Goal: Obtain resource: Download file/media

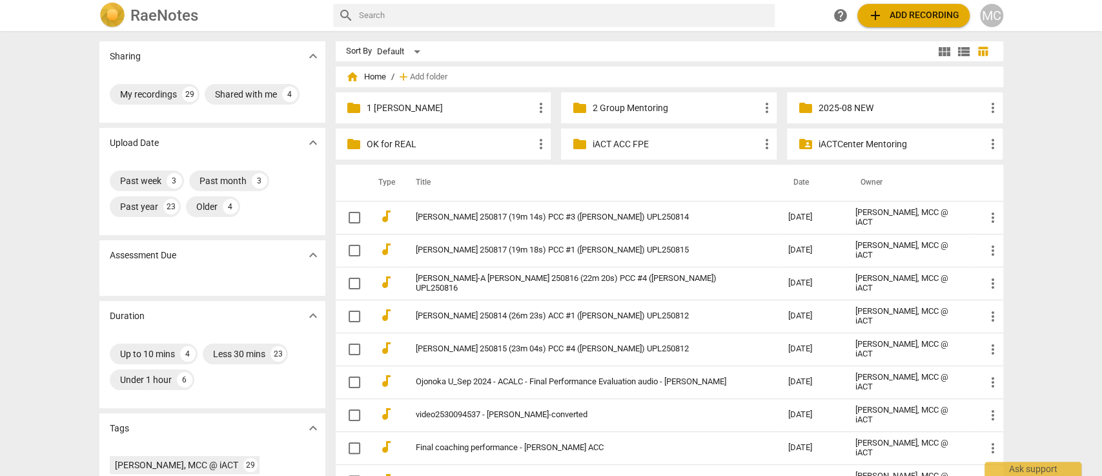
click at [493, 16] on input "text" at bounding box center [564, 15] width 410 height 21
type input "[PERSON_NAME]"
click at [903, 12] on span "add Add recording" at bounding box center [913, 15] width 92 height 15
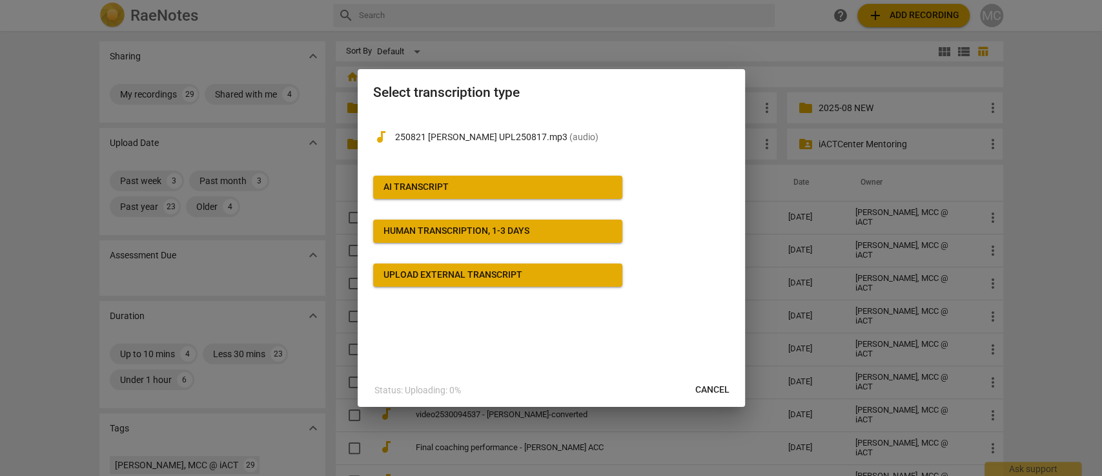
click at [516, 192] on span "AI Transcript" at bounding box center [497, 187] width 228 height 13
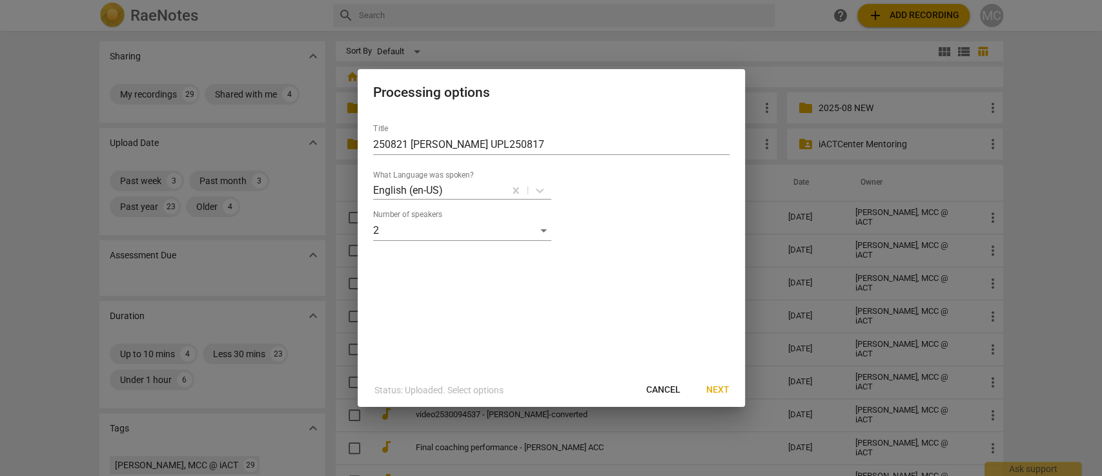
click at [714, 381] on button "Next" at bounding box center [718, 389] width 44 height 23
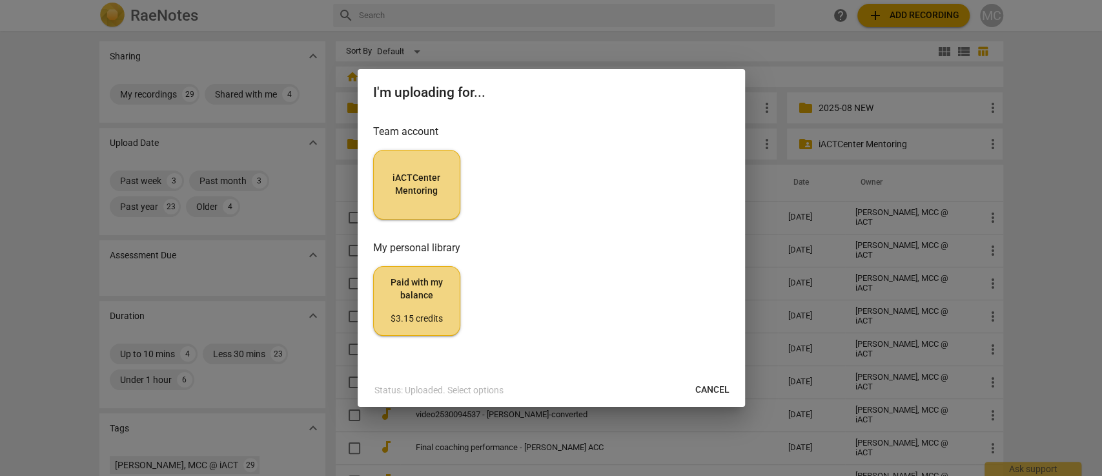
click at [398, 207] on button "iACTCenter Mentoring" at bounding box center [416, 185] width 87 height 70
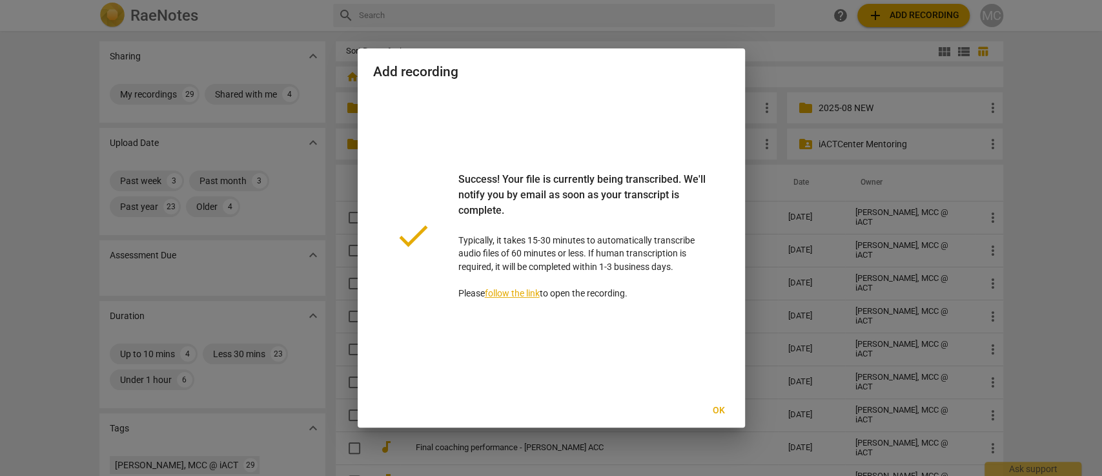
click at [723, 402] on button "Ok" at bounding box center [718, 410] width 41 height 23
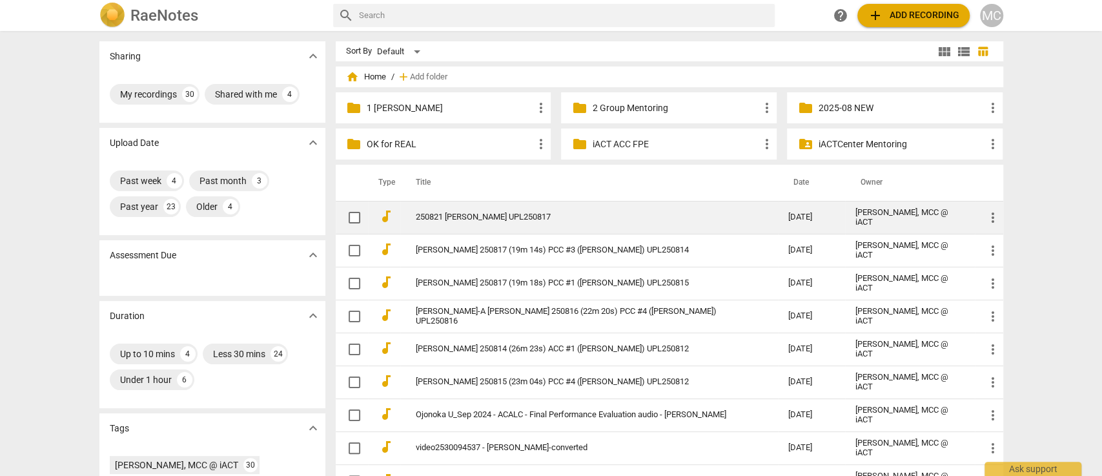
click at [490, 214] on link "250821 [PERSON_NAME] UPL250817" at bounding box center [579, 217] width 326 height 10
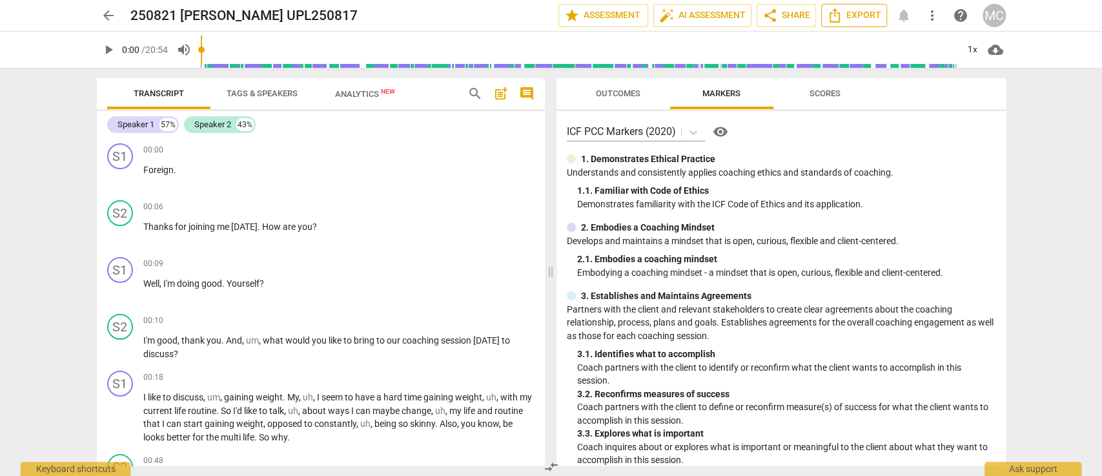
click at [857, 15] on span "Export" at bounding box center [854, 15] width 54 height 15
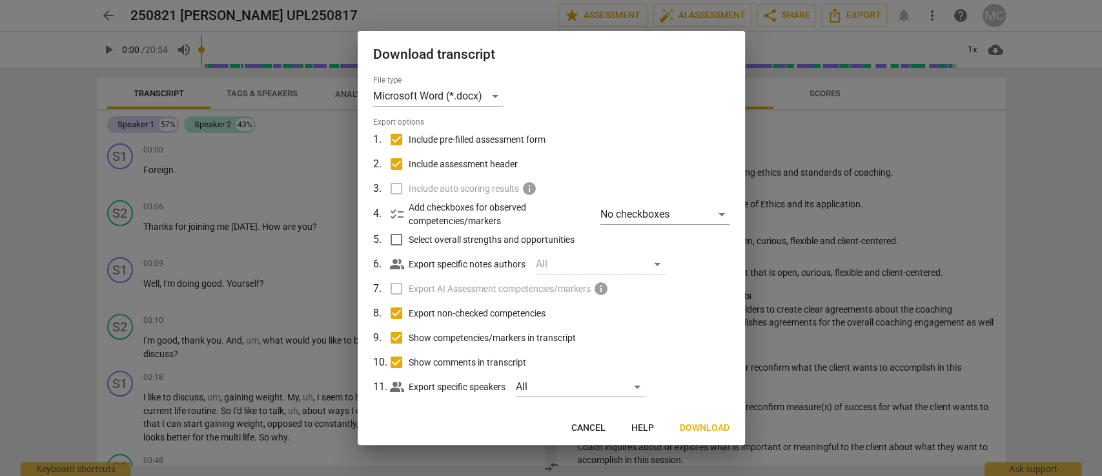
click at [1, 232] on div at bounding box center [551, 238] width 1102 height 476
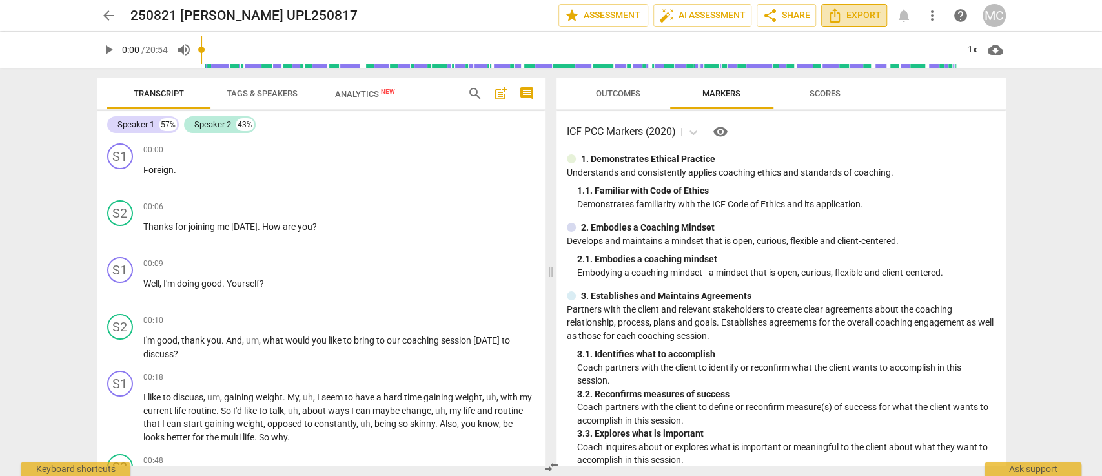
click at [859, 17] on span "Export" at bounding box center [854, 15] width 54 height 15
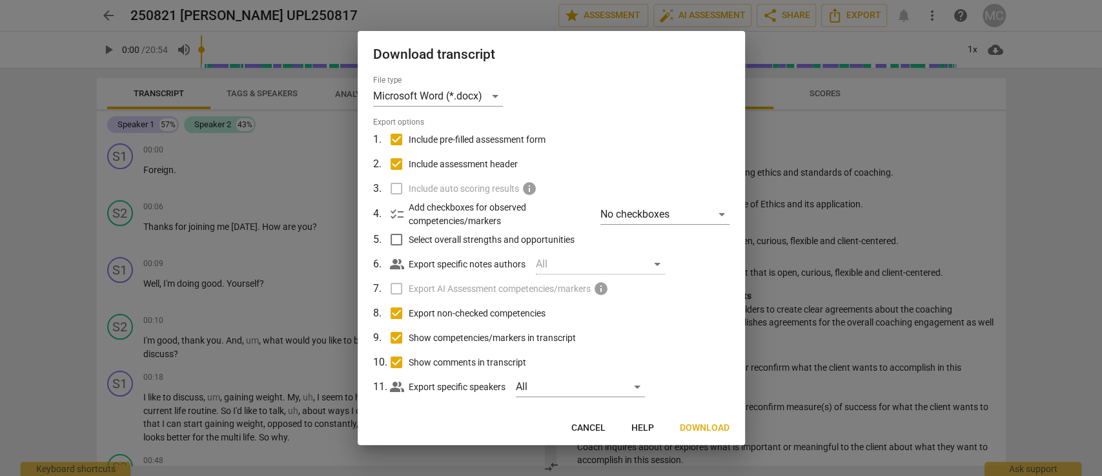
click at [705, 428] on span "Download" at bounding box center [705, 427] width 50 height 13
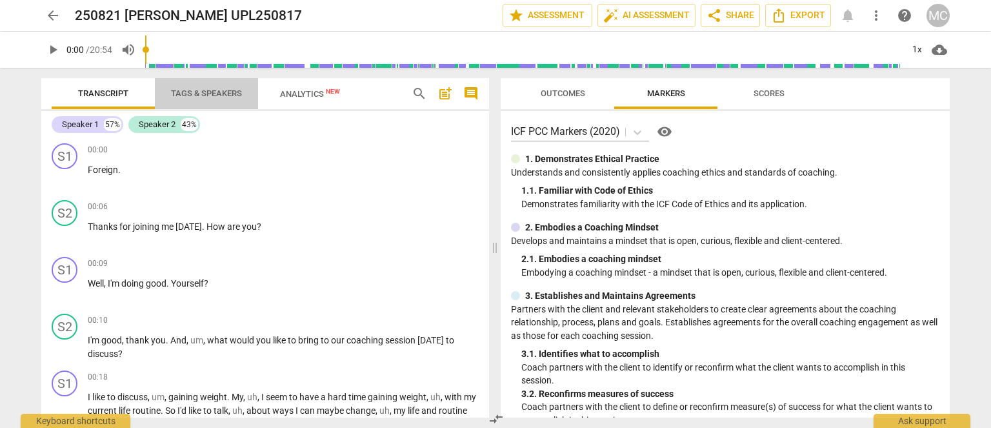
click at [202, 95] on span "Tags & Speakers" at bounding box center [206, 93] width 71 height 10
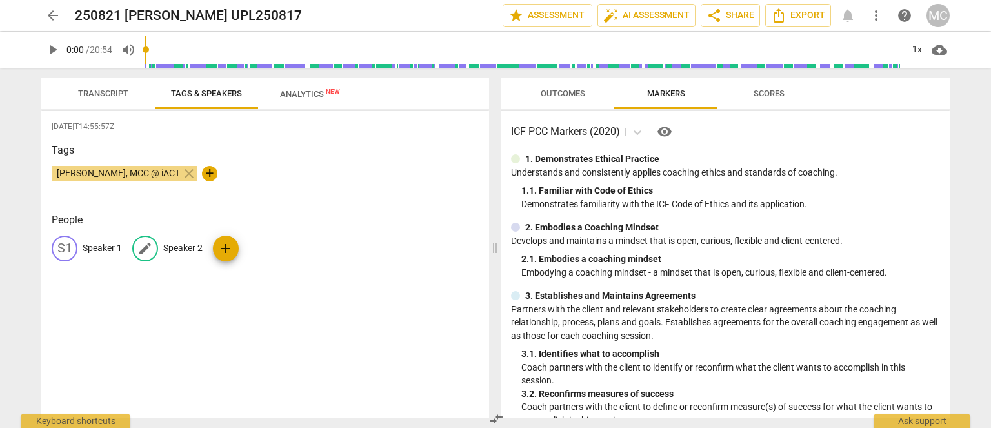
click at [177, 257] on div "edit Speaker 2" at bounding box center [167, 249] width 70 height 26
type input "Clirnt"
type input "0"
click at [98, 95] on span "Transcript" at bounding box center [103, 93] width 50 height 10
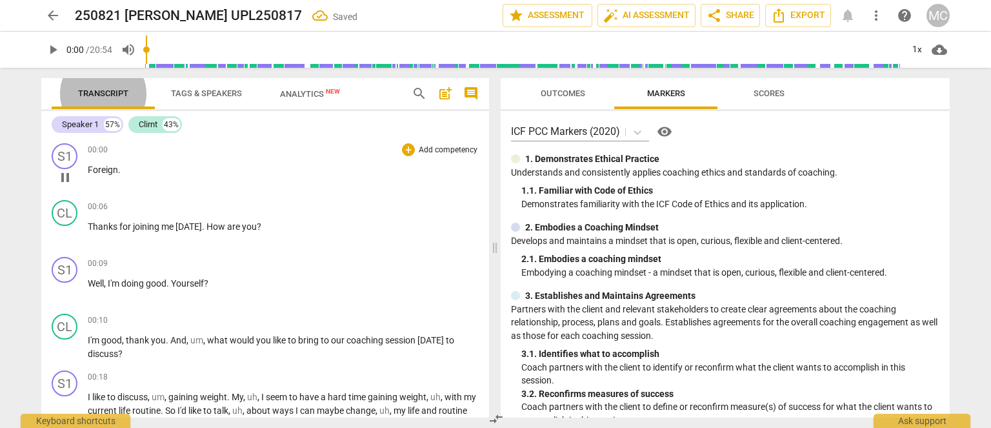
type input "1"
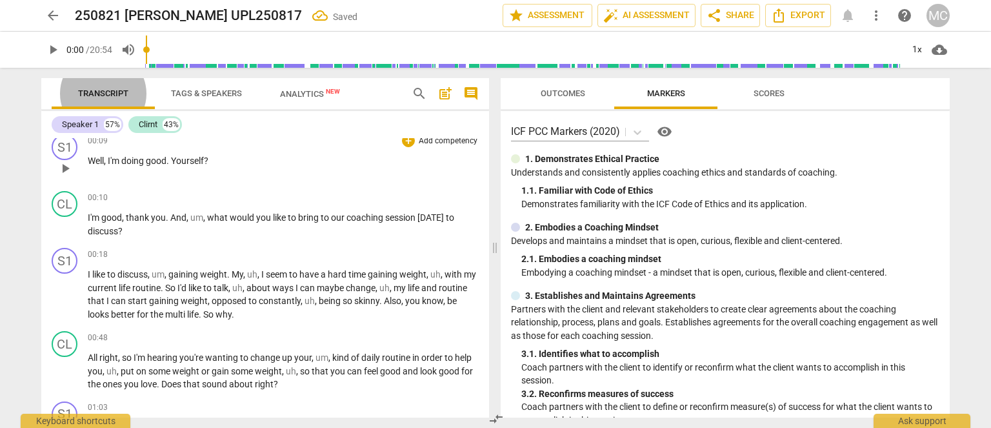
scroll to position [129, 0]
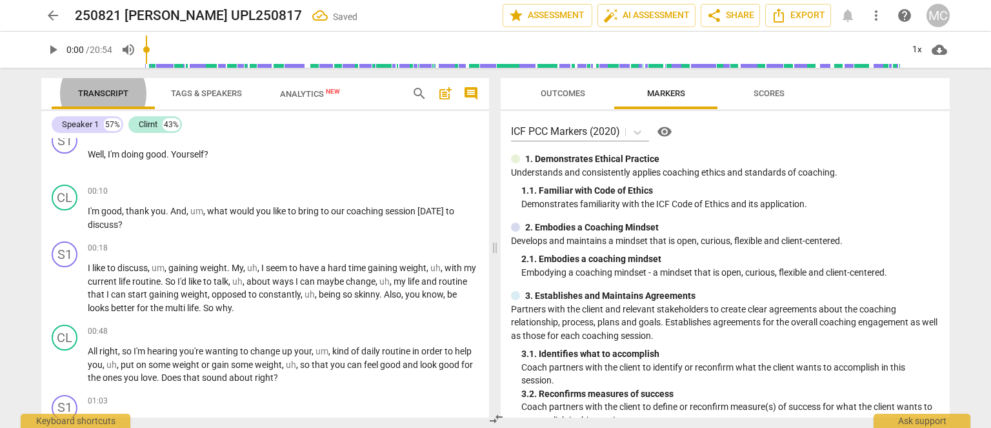
click at [193, 88] on span "Tags & Speakers" at bounding box center [206, 93] width 71 height 10
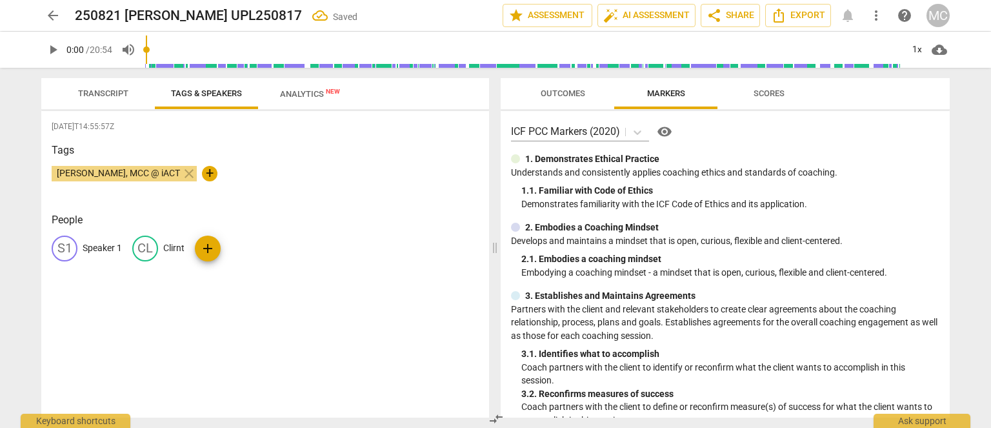
click at [162, 248] on div "CL Clirnt" at bounding box center [158, 249] width 52 height 26
type input "Coach"
click at [103, 246] on p "Speaker 1" at bounding box center [102, 248] width 39 height 14
type input "Client"
click at [104, 90] on span "Transcript" at bounding box center [103, 93] width 50 height 10
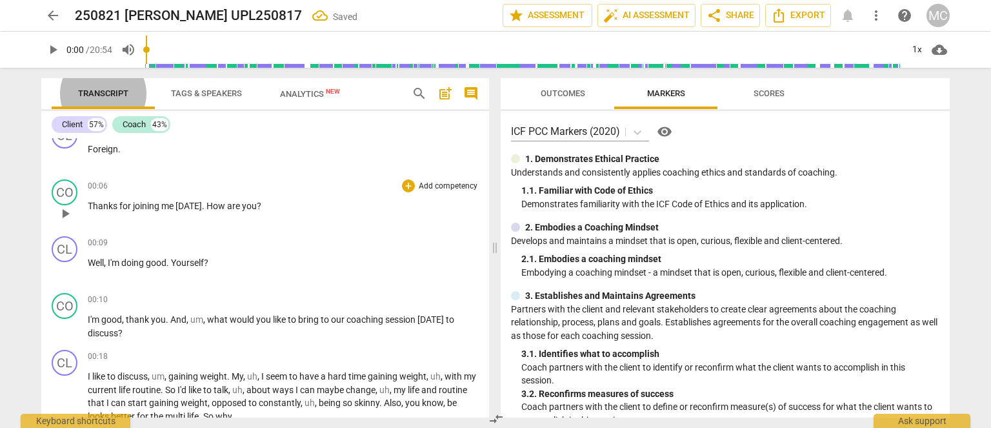
scroll to position [0, 0]
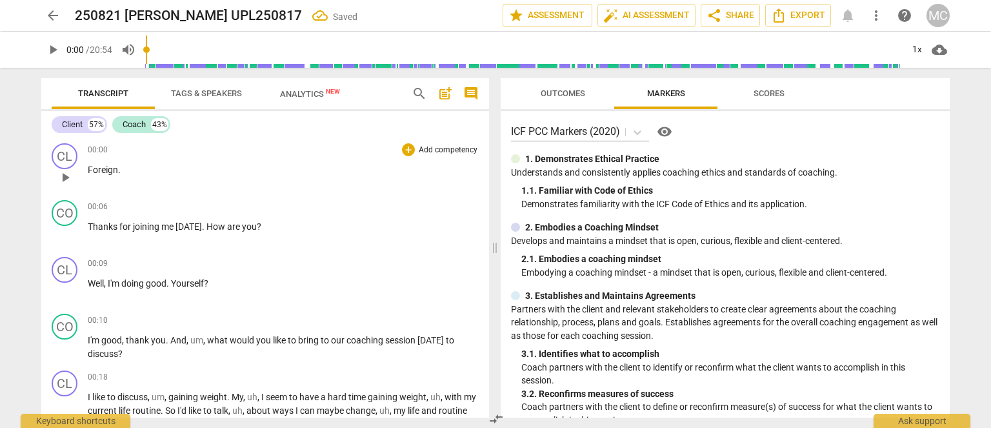
click at [67, 177] on span "play_arrow" at bounding box center [64, 177] width 15 height 15
drag, startPoint x: 114, startPoint y: 10, endPoint x: 112, endPoint y: 239, distance: 229.1
click at [112, 239] on div "00:06 + Add competency keyboard_arrow_right Thanks for joining me [DATE] . How …" at bounding box center [283, 223] width 391 height 46
click at [57, 48] on span "pause" at bounding box center [52, 49] width 15 height 15
type input "8"
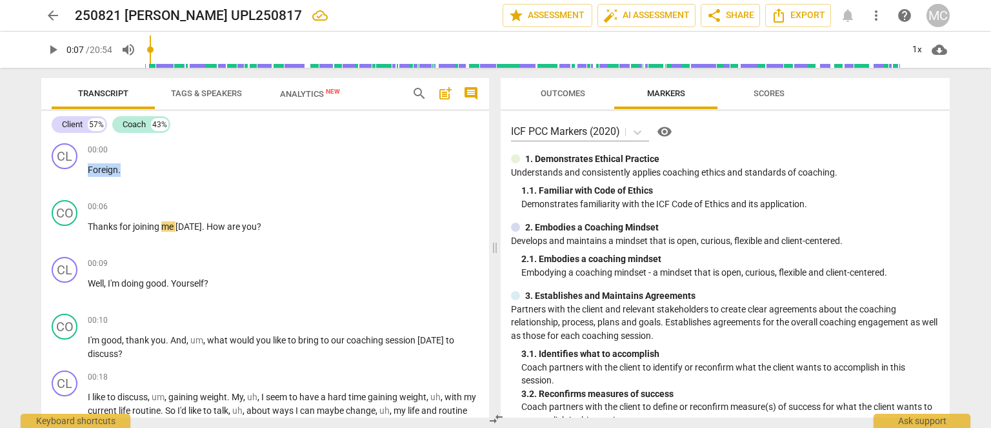
drag, startPoint x: 138, startPoint y: 171, endPoint x: 30, endPoint y: 155, distance: 109.0
click at [30, 155] on div "arrow_back 250821 [PERSON_NAME] UPL250817 edit star Assessment auto_fix_high AI…" at bounding box center [495, 214] width 991 height 428
click at [136, 278] on span "doing" at bounding box center [133, 283] width 25 height 10
click at [88, 227] on span "Thanks" at bounding box center [104, 226] width 32 height 10
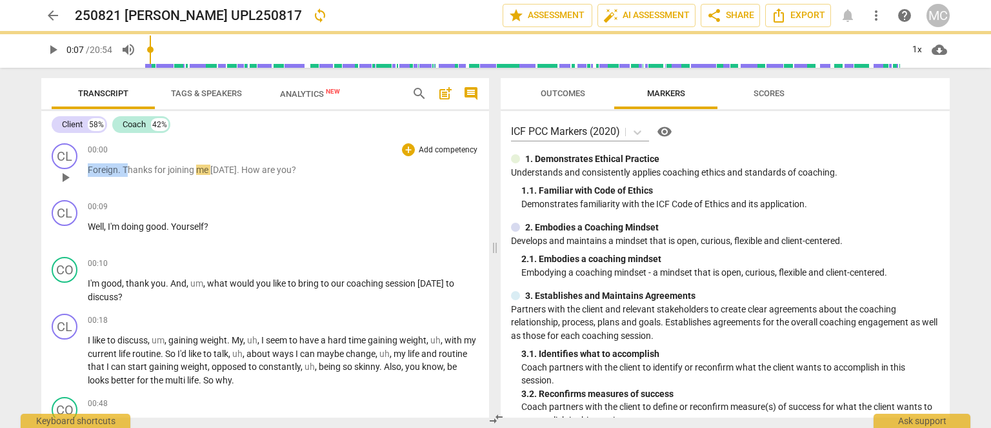
drag, startPoint x: 125, startPoint y: 169, endPoint x: 49, endPoint y: 170, distance: 75.5
click at [49, 170] on div "CL play_arrow pause 00:00 + Add competency keyboard_arrow_right Foreign . Thank…" at bounding box center [265, 166] width 448 height 57
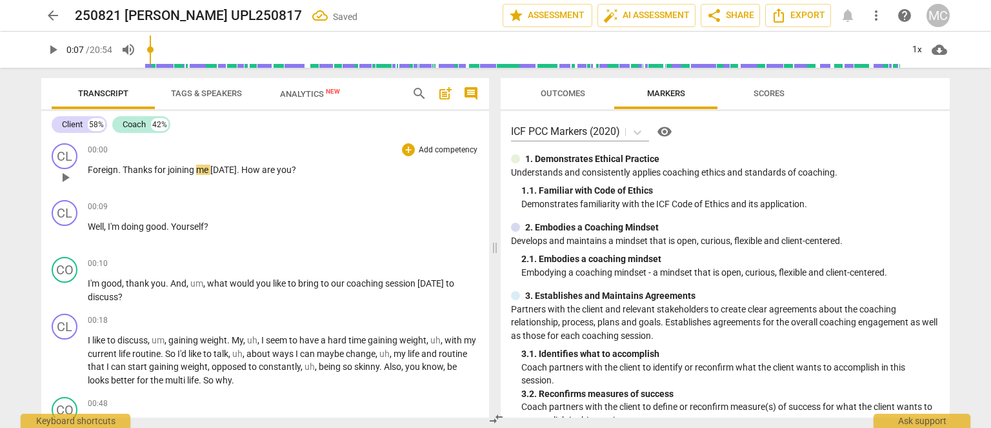
click at [91, 170] on span "Foreign" at bounding box center [103, 170] width 30 height 10
drag, startPoint x: 121, startPoint y: 169, endPoint x: 59, endPoint y: 168, distance: 62.6
click at [59, 168] on div "CL play_arrow pause 00:00 + Add competency keyboard_arrow_right Foreign . Thank…" at bounding box center [265, 166] width 448 height 57
drag, startPoint x: 143, startPoint y: 221, endPoint x: 134, endPoint y: 214, distance: 11.0
click at [143, 221] on span "doing" at bounding box center [133, 226] width 25 height 10
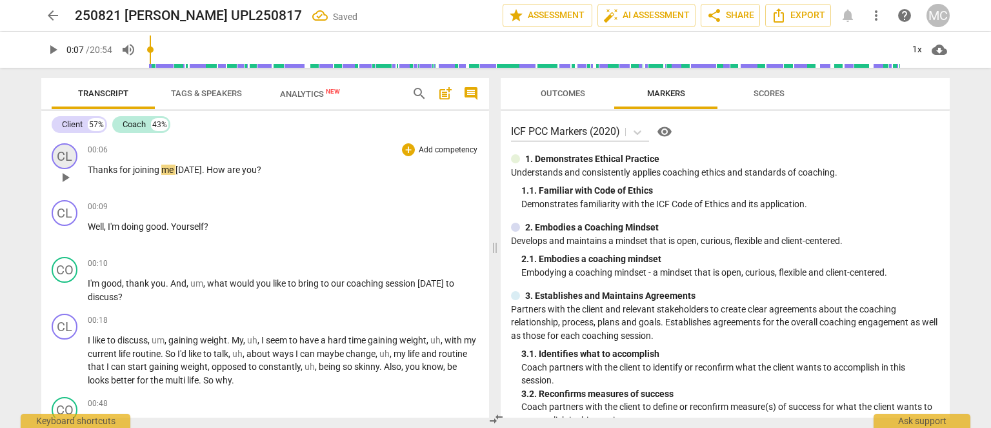
click at [59, 159] on div "CL" at bounding box center [65, 156] width 26 height 26
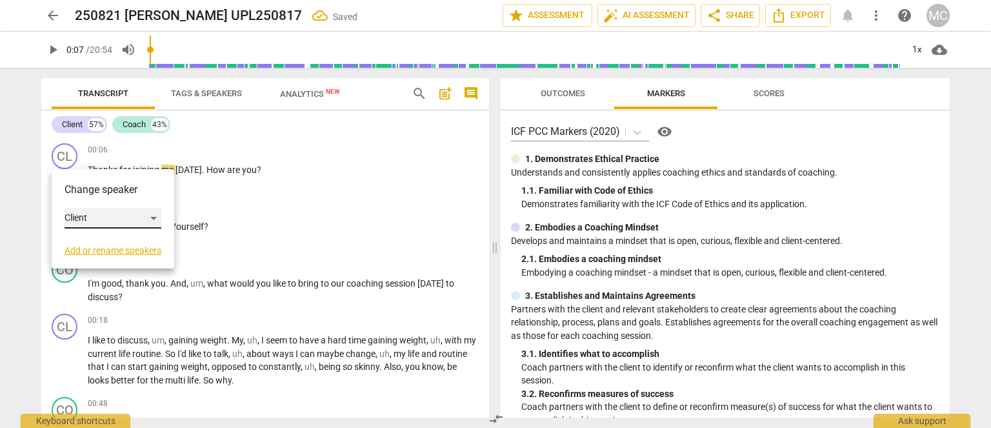
click at [103, 210] on div "Client" at bounding box center [113, 218] width 97 height 21
click at [99, 245] on li "Coach" at bounding box center [114, 242] width 98 height 25
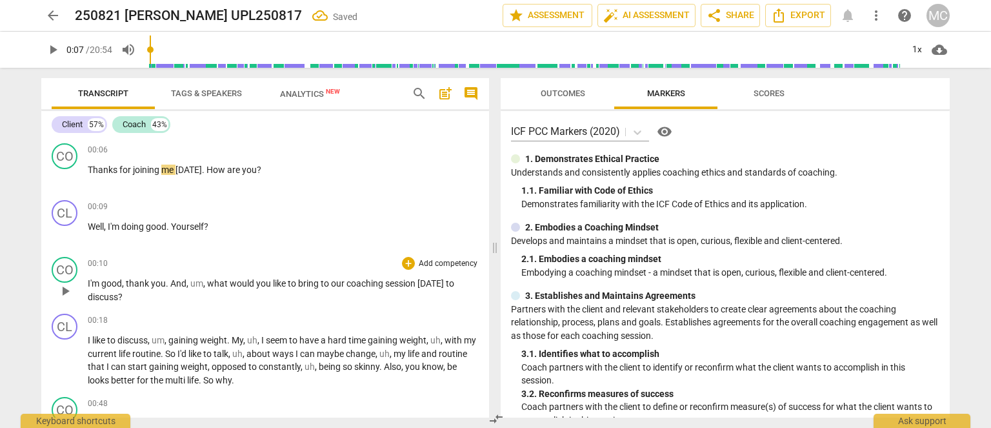
click at [219, 281] on span "what" at bounding box center [218, 283] width 23 height 10
drag, startPoint x: 207, startPoint y: 292, endPoint x: 205, endPoint y: 36, distance: 256.2
click at [227, 169] on span "are" at bounding box center [234, 170] width 15 height 10
click at [805, 12] on span "Export" at bounding box center [798, 15] width 54 height 15
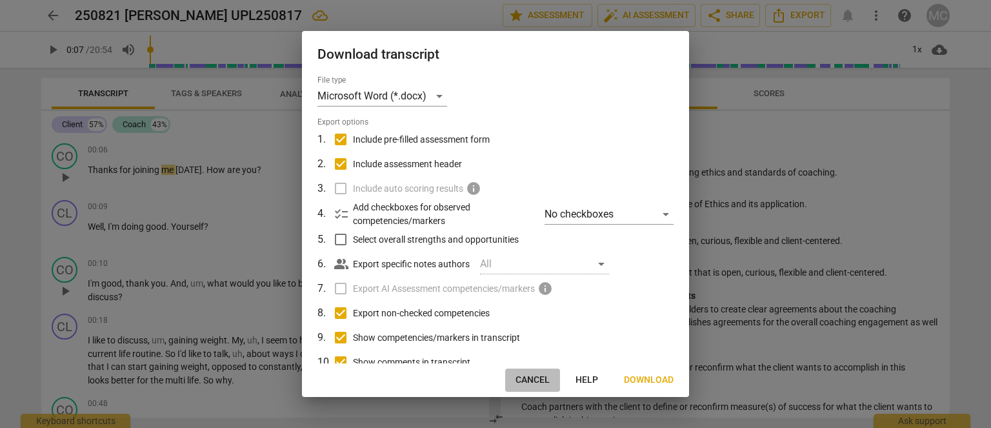
click at [534, 379] on span "Cancel" at bounding box center [533, 380] width 34 height 13
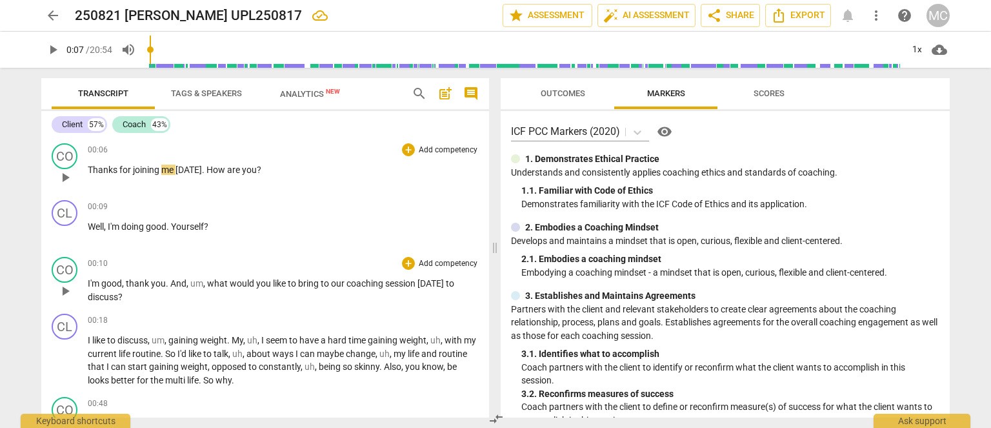
click at [221, 175] on span "How" at bounding box center [217, 170] width 21 height 10
click at [780, 11] on icon "Export" at bounding box center [778, 15] width 15 height 15
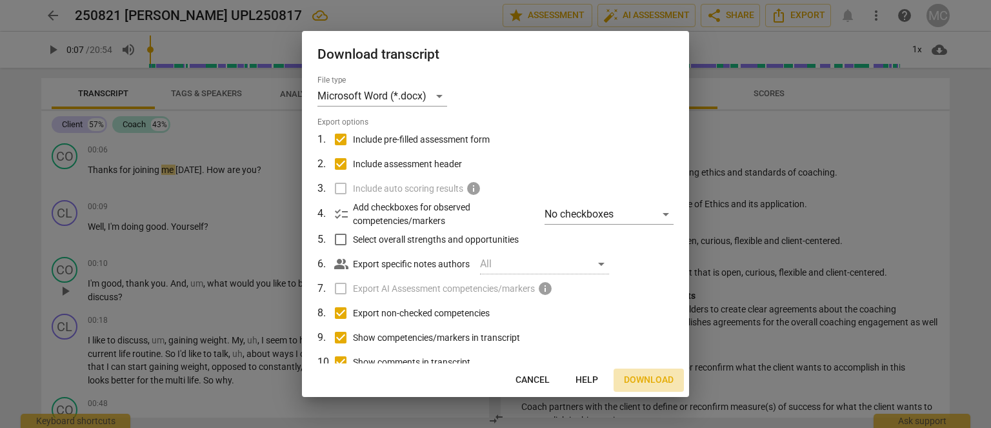
click at [656, 376] on span "Download" at bounding box center [649, 380] width 50 height 13
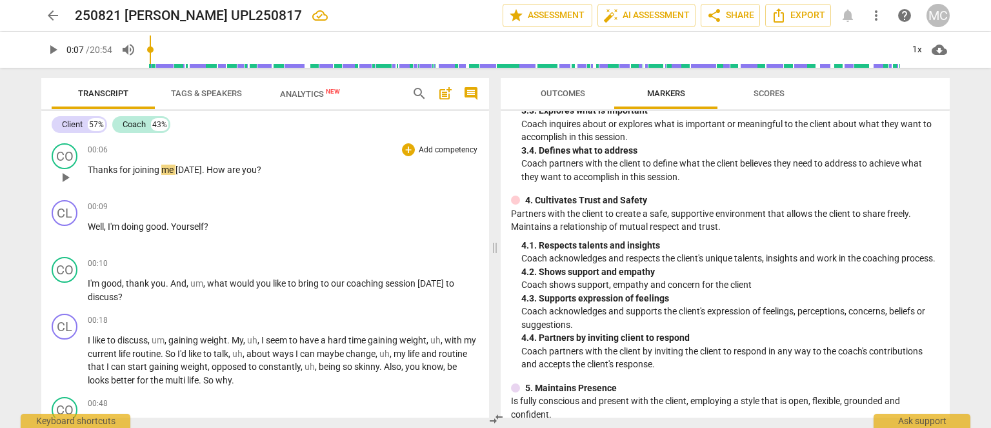
click at [94, 170] on span "Thanks" at bounding box center [104, 170] width 32 height 10
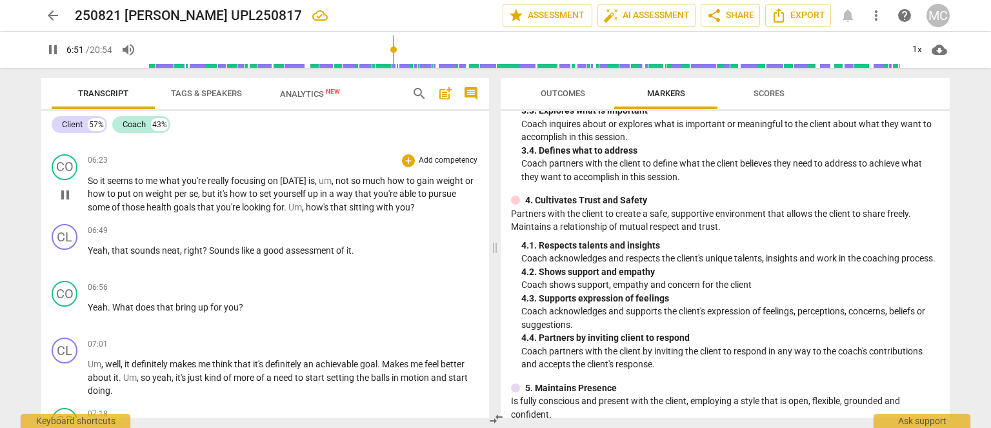
scroll to position [1705, 0]
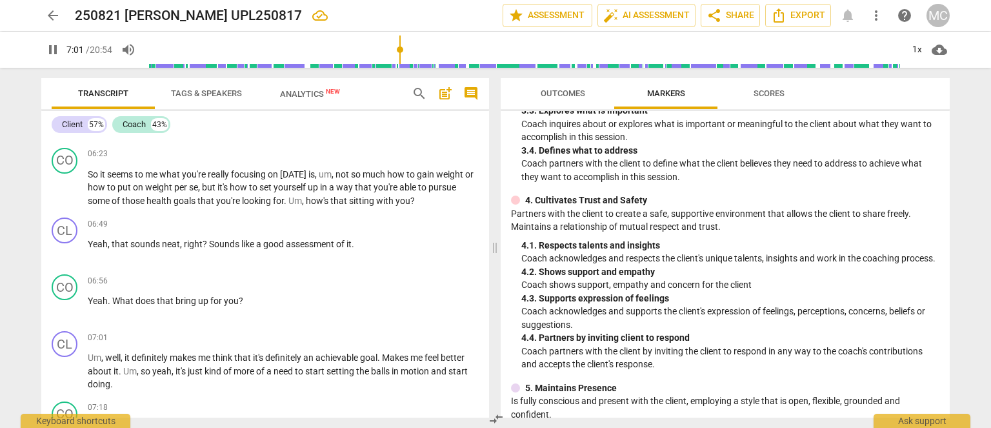
click at [49, 50] on span "pause" at bounding box center [52, 49] width 15 height 15
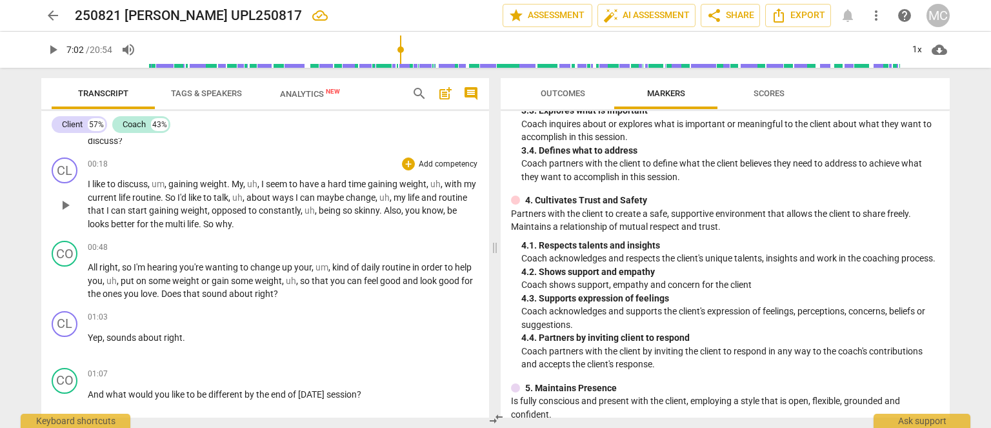
scroll to position [92, 0]
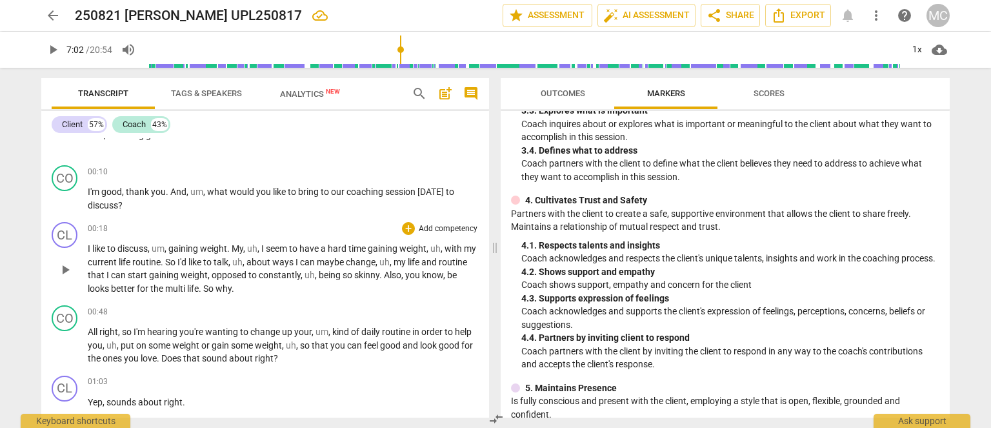
click at [137, 287] on span "better" at bounding box center [124, 288] width 26 height 10
click at [137, 288] on span "better" at bounding box center [124, 288] width 26 height 10
click at [49, 48] on span "pause" at bounding box center [52, 49] width 15 height 15
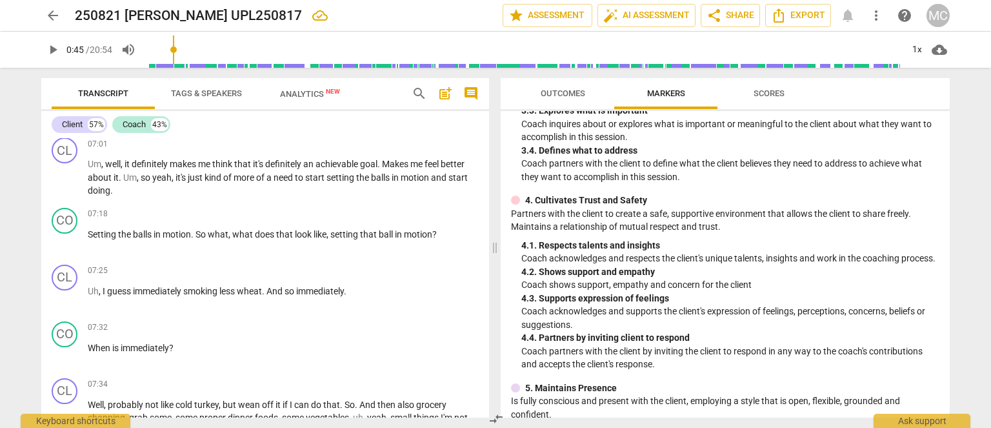
scroll to position [1770, 0]
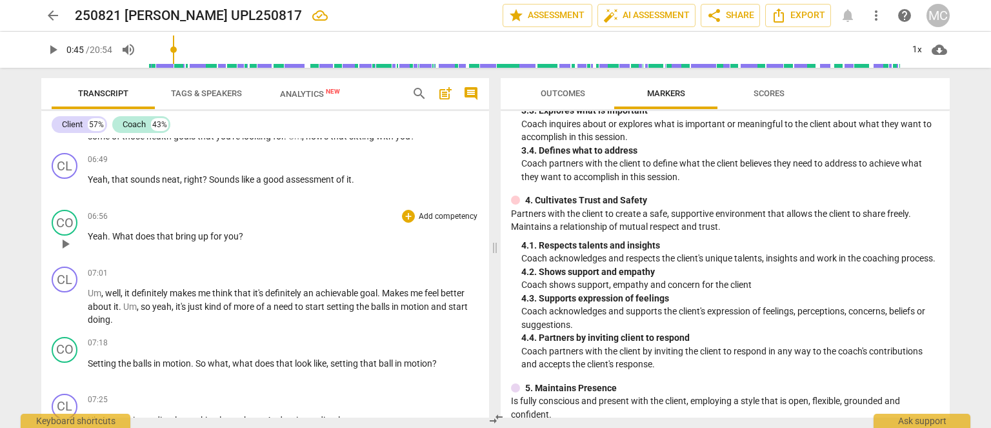
click at [67, 236] on span "play_arrow" at bounding box center [64, 243] width 15 height 15
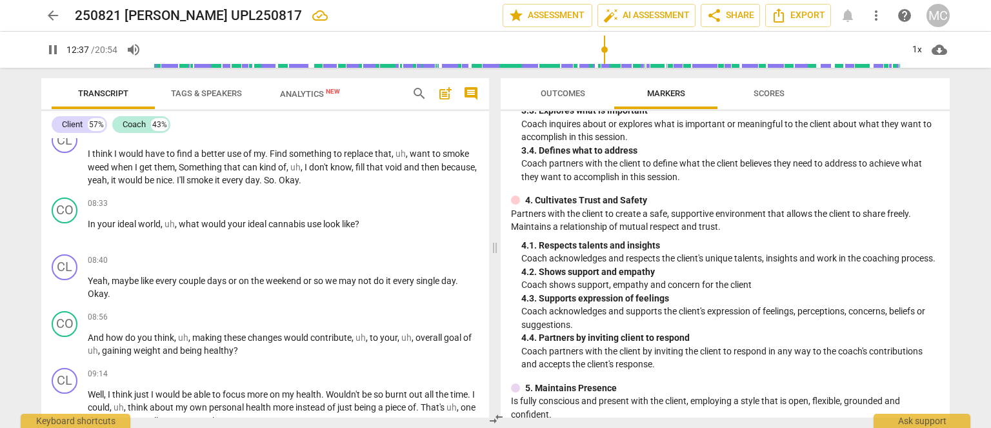
scroll to position [3316, 0]
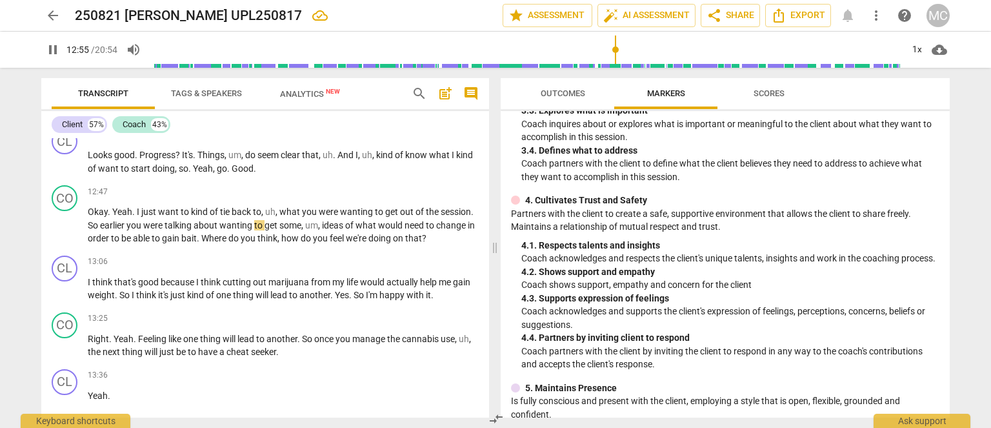
click at [52, 54] on span "pause" at bounding box center [52, 49] width 15 height 15
type input "775"
